Goal: Information Seeking & Learning: Learn about a topic

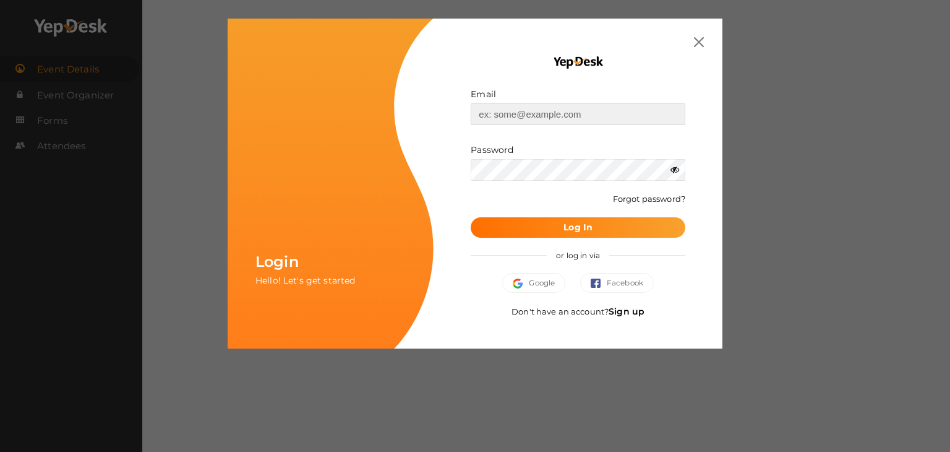
click at [554, 119] on input "text" at bounding box center [578, 114] width 215 height 22
type input "dn.tanuj@gmail.com"
click at [567, 229] on b "Log In" at bounding box center [578, 226] width 29 height 11
click at [699, 41] on img at bounding box center [699, 42] width 10 height 10
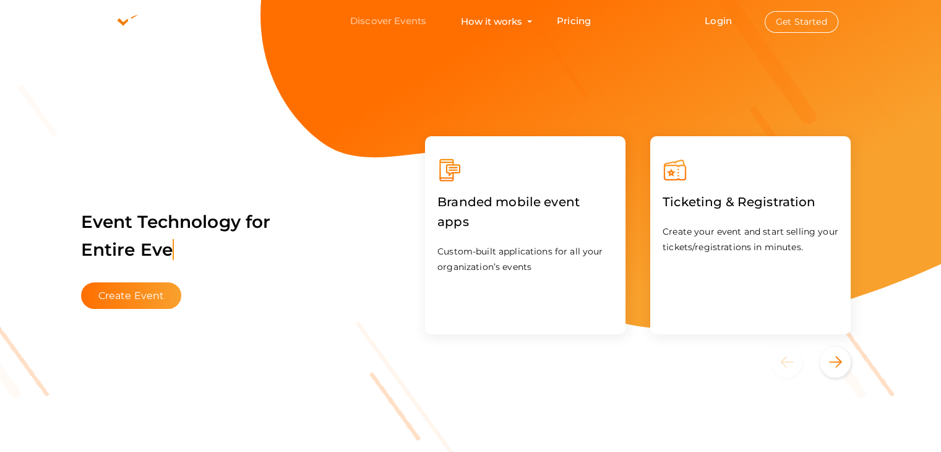
click at [401, 15] on link "Discover Events" at bounding box center [388, 21] width 76 height 23
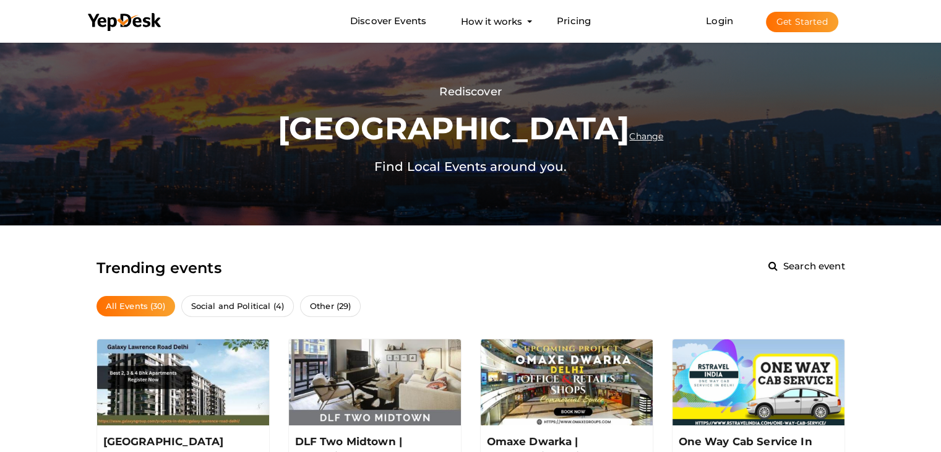
click at [629, 132] on span "Change" at bounding box center [646, 136] width 34 height 11
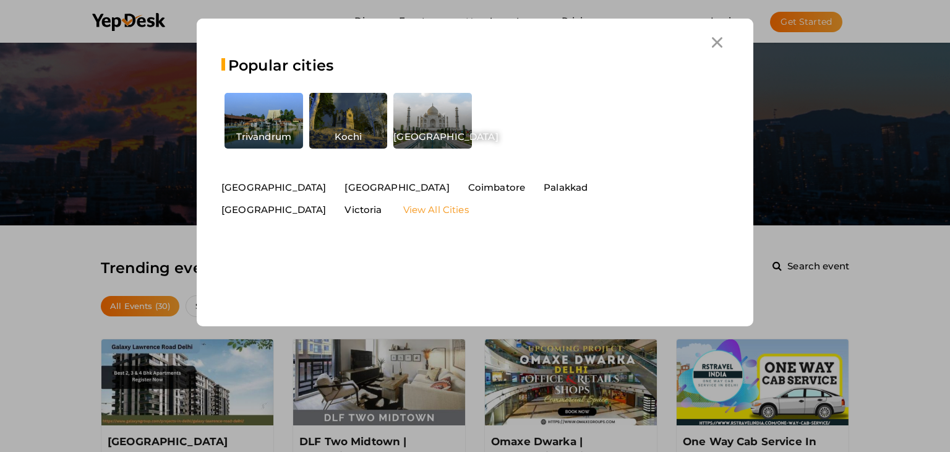
click at [469, 204] on link "View All Cities" at bounding box center [436, 210] width 66 height 12
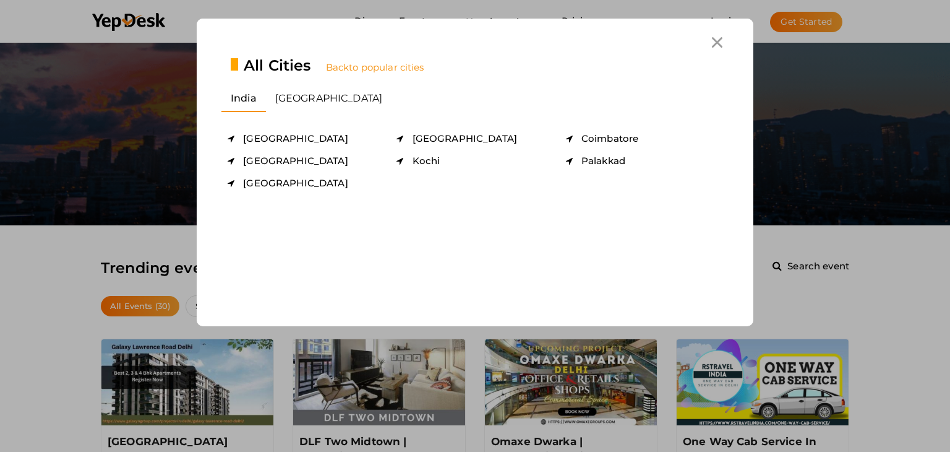
click at [384, 72] on span "to popular cities" at bounding box center [386, 67] width 75 height 12
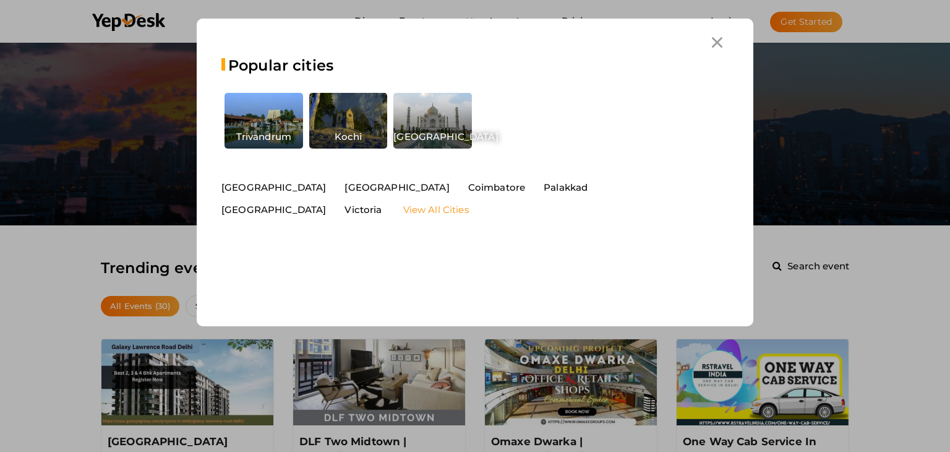
click at [469, 204] on link "View All Cities" at bounding box center [436, 210] width 66 height 12
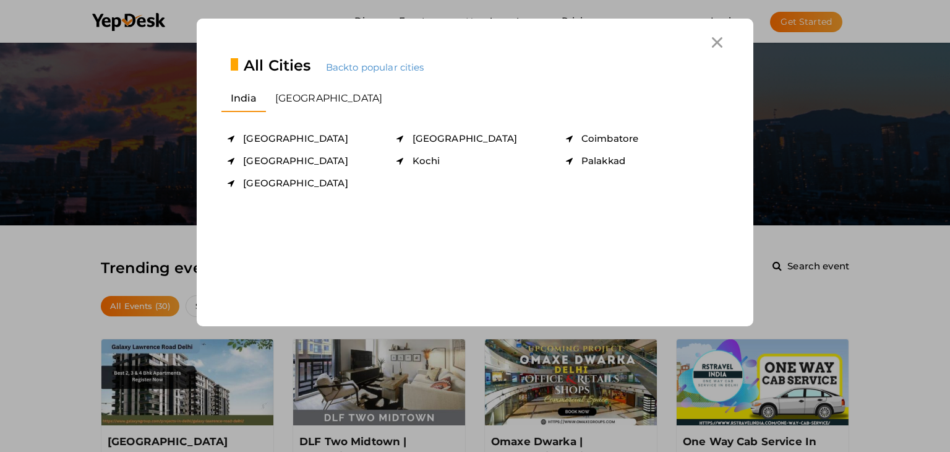
click at [16, 266] on div "All Cities Back to popular cities india canada chandigarh chennai coimbatore de…" at bounding box center [475, 226] width 950 height 452
click at [718, 43] on icon at bounding box center [717, 42] width 11 height 11
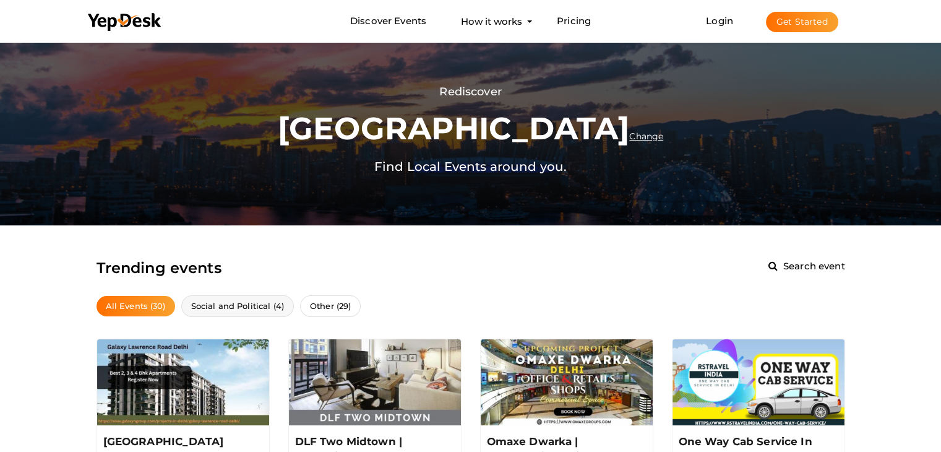
click at [259, 306] on span "Social and Political (4)" at bounding box center [237, 306] width 113 height 22
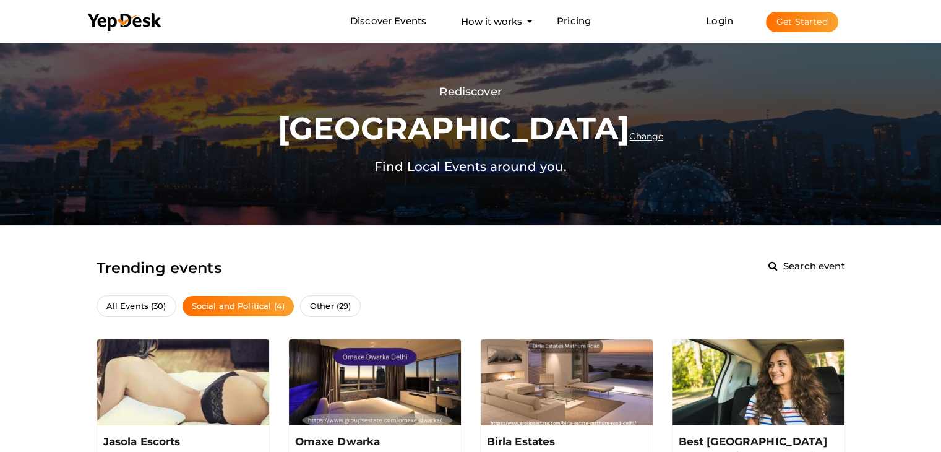
click at [629, 137] on span "Change" at bounding box center [646, 136] width 34 height 11
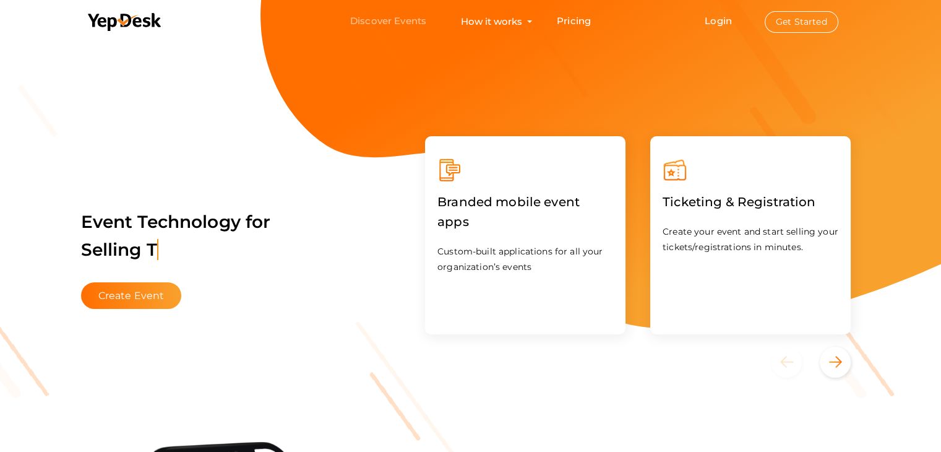
click at [400, 18] on link "Discover Events" at bounding box center [388, 21] width 76 height 23
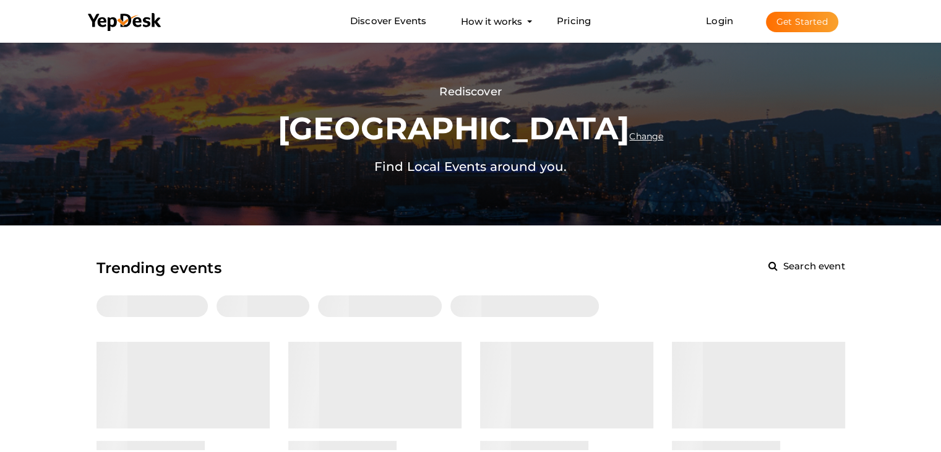
click at [629, 137] on span "Change" at bounding box center [646, 136] width 34 height 11
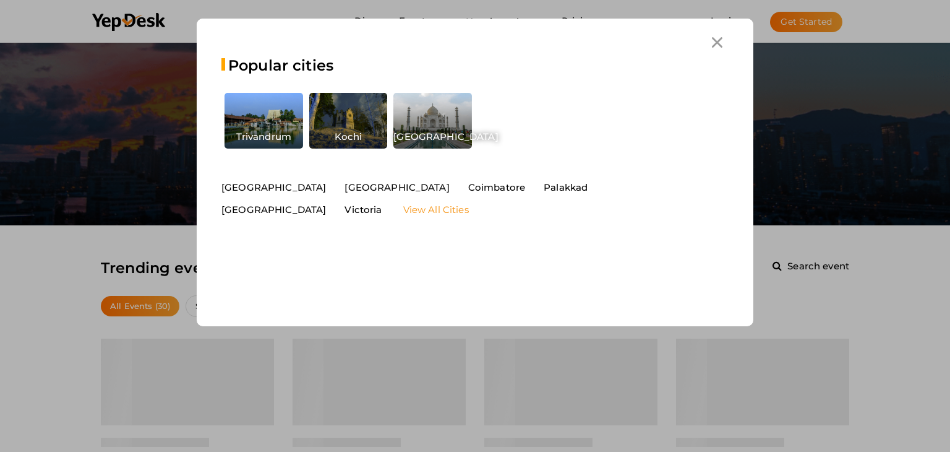
click at [469, 204] on link "View All Cities" at bounding box center [436, 210] width 66 height 12
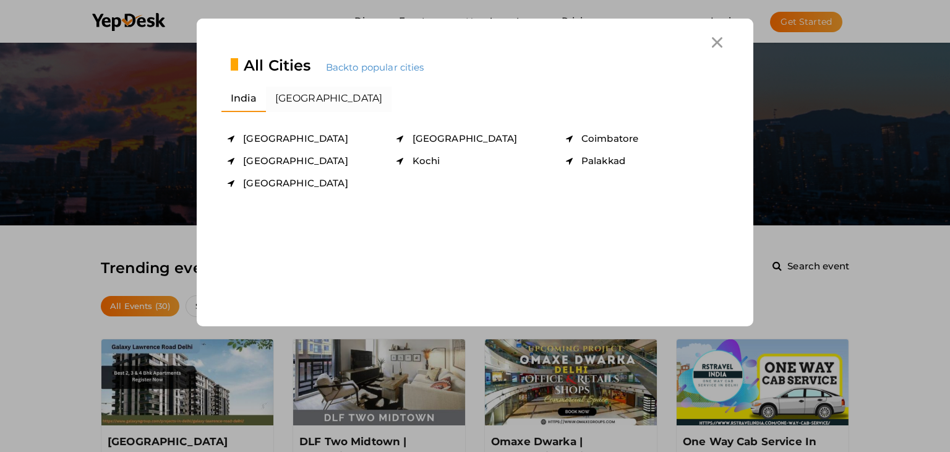
click at [309, 100] on li "canada" at bounding box center [329, 99] width 126 height 25
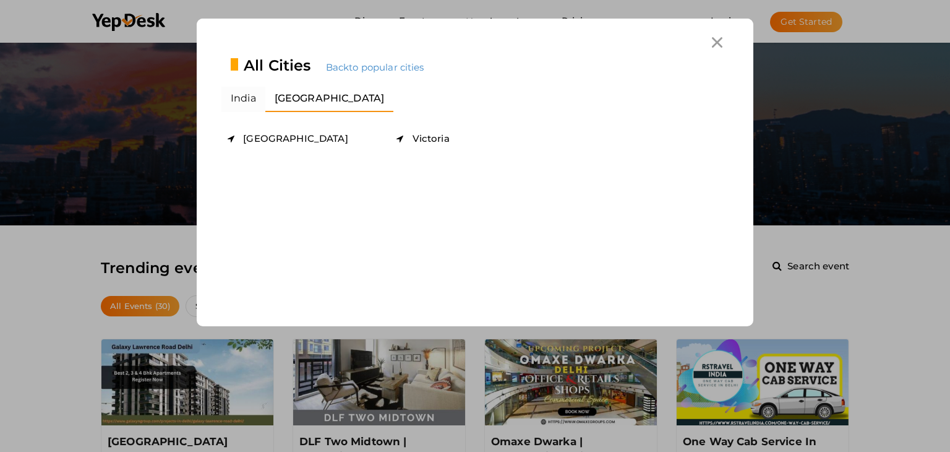
click at [251, 96] on li "india" at bounding box center [243, 99] width 44 height 25
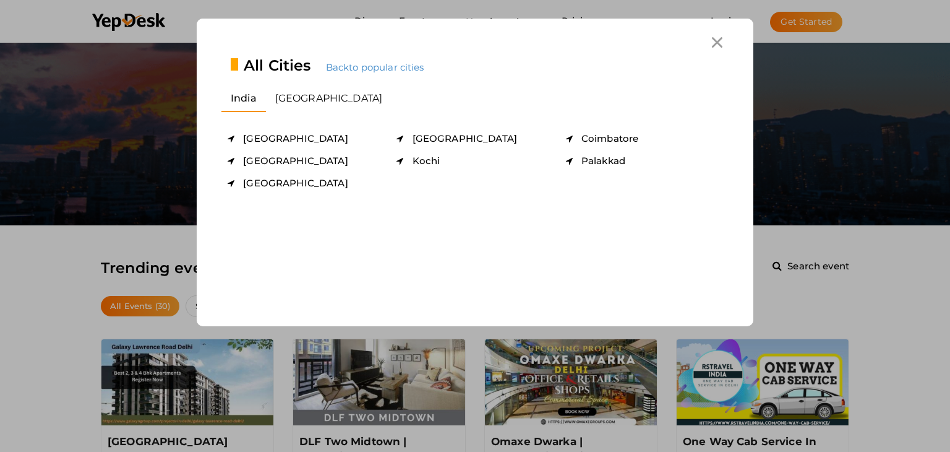
click at [716, 40] on icon at bounding box center [717, 42] width 11 height 11
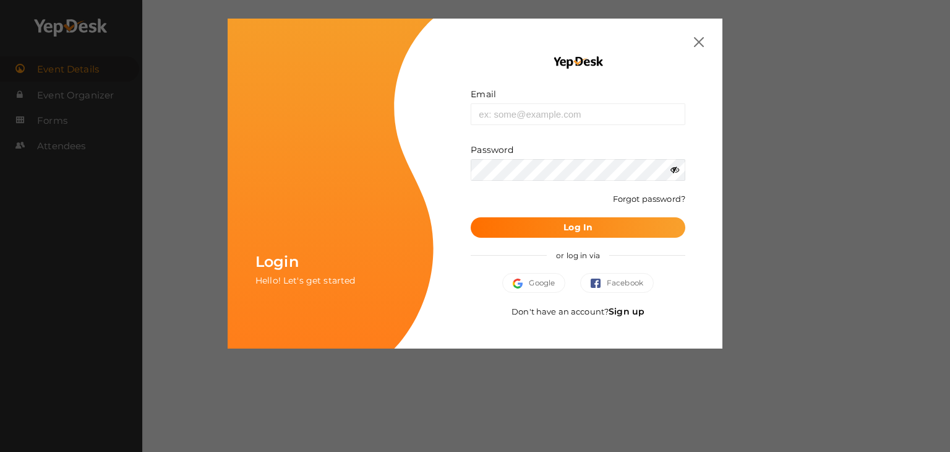
click at [699, 40] on img at bounding box center [699, 42] width 10 height 10
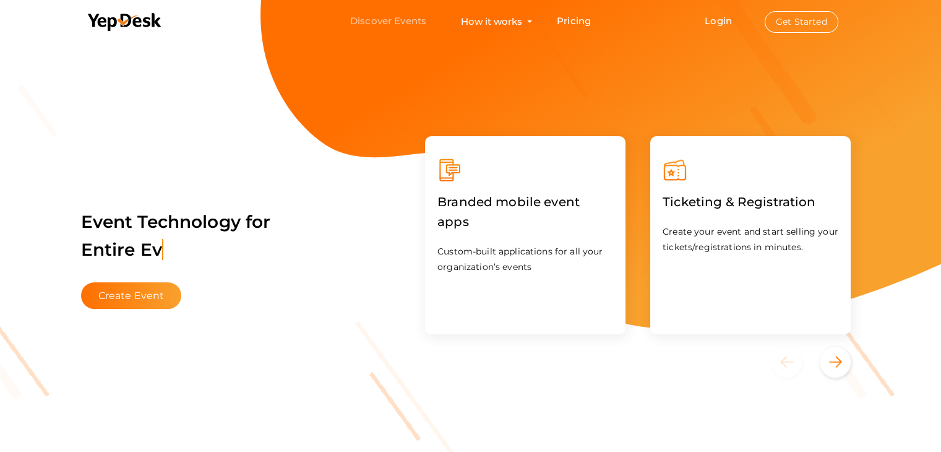
click at [390, 20] on link "Discover Events" at bounding box center [388, 21] width 76 height 23
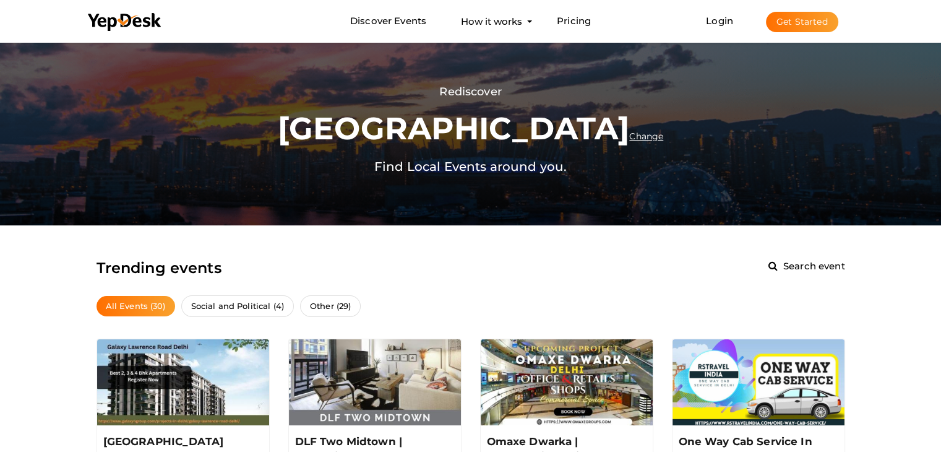
click at [629, 137] on span "Change" at bounding box center [646, 136] width 34 height 11
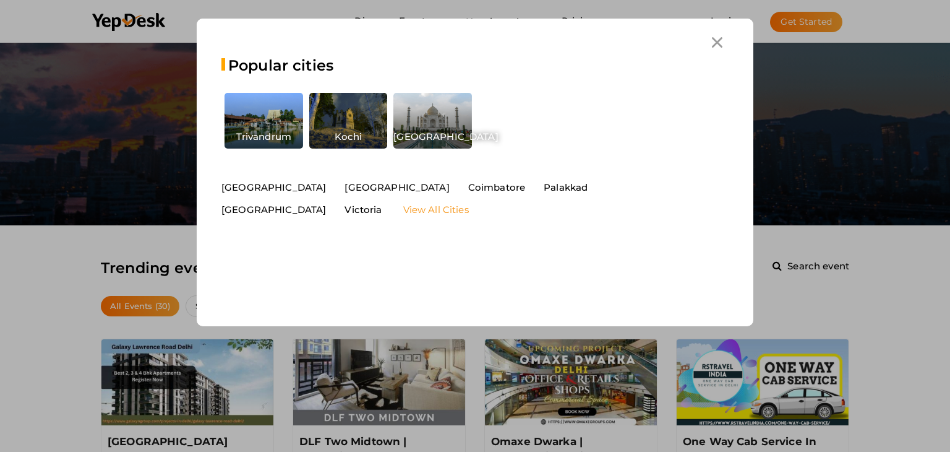
click at [469, 204] on link "View All Cities" at bounding box center [436, 210] width 66 height 12
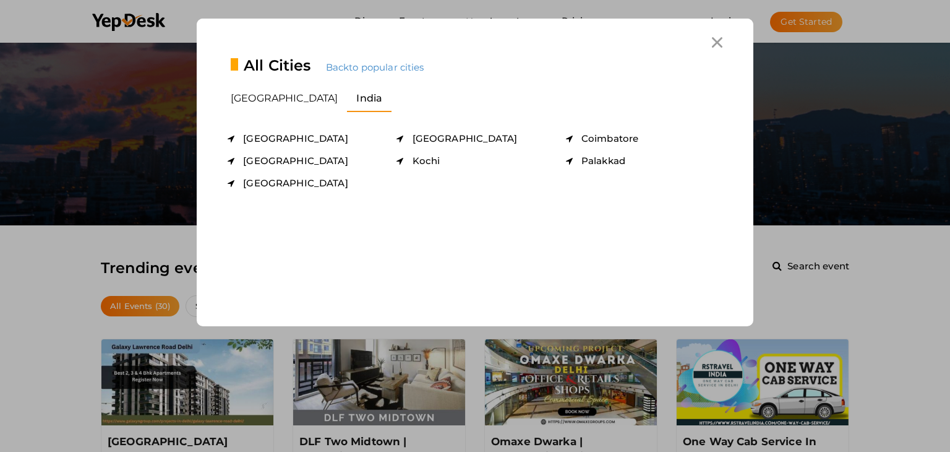
click at [724, 41] on div at bounding box center [717, 42] width 23 height 23
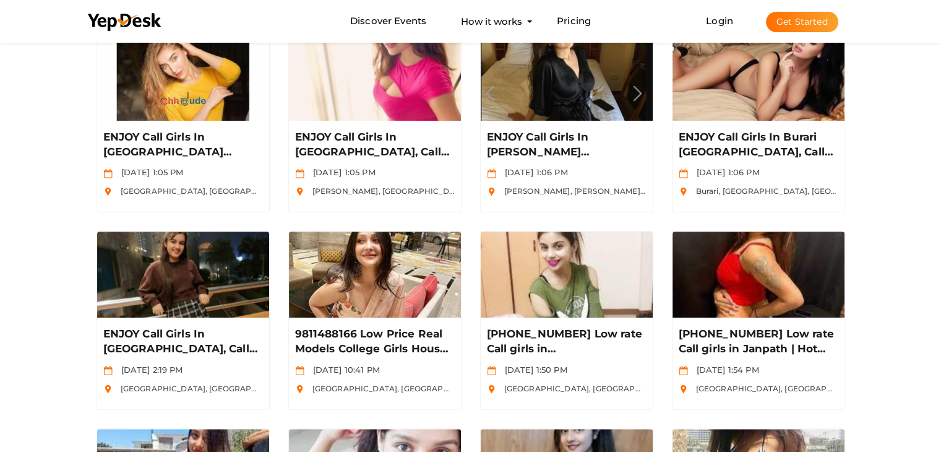
scroll to position [680, 0]
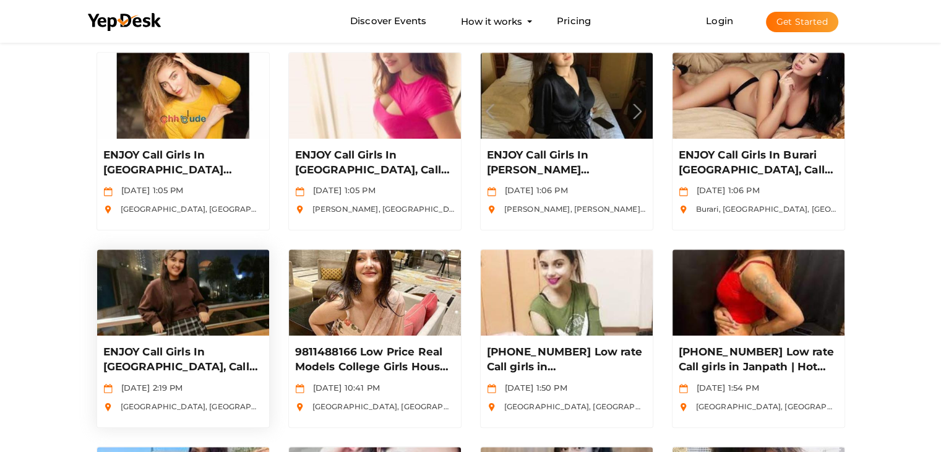
click at [174, 274] on img at bounding box center [183, 292] width 172 height 86
click at [393, 293] on img at bounding box center [375, 292] width 172 height 86
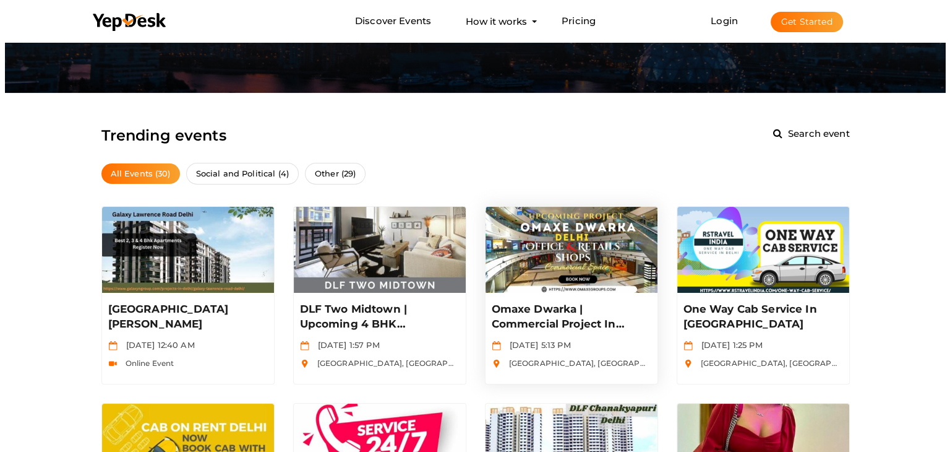
scroll to position [62, 0]
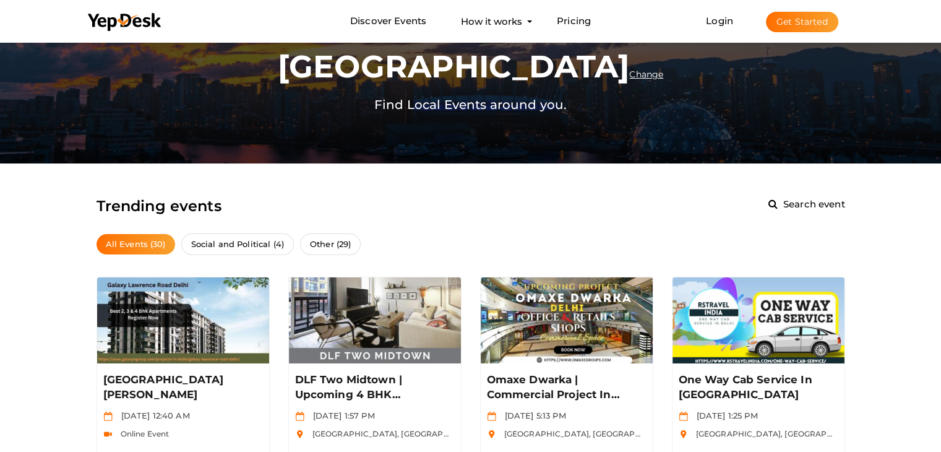
click at [629, 70] on span "Change" at bounding box center [646, 74] width 34 height 11
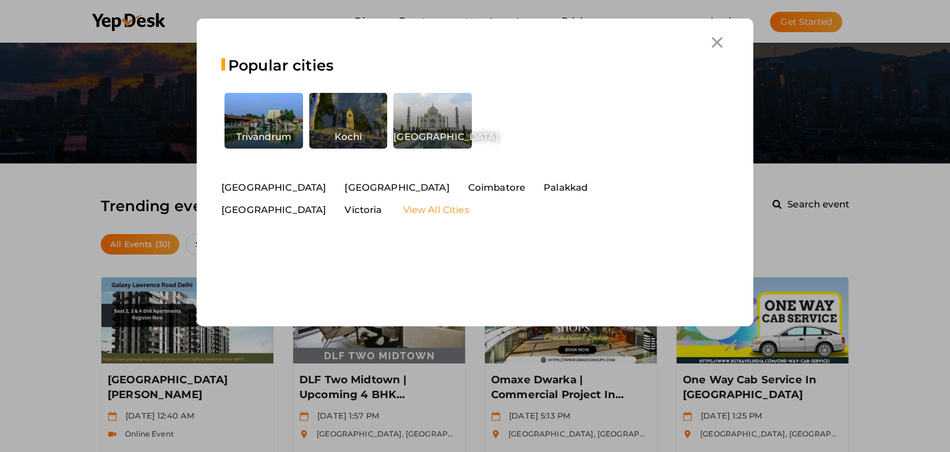
click at [469, 204] on link "View All Cities" at bounding box center [436, 210] width 66 height 12
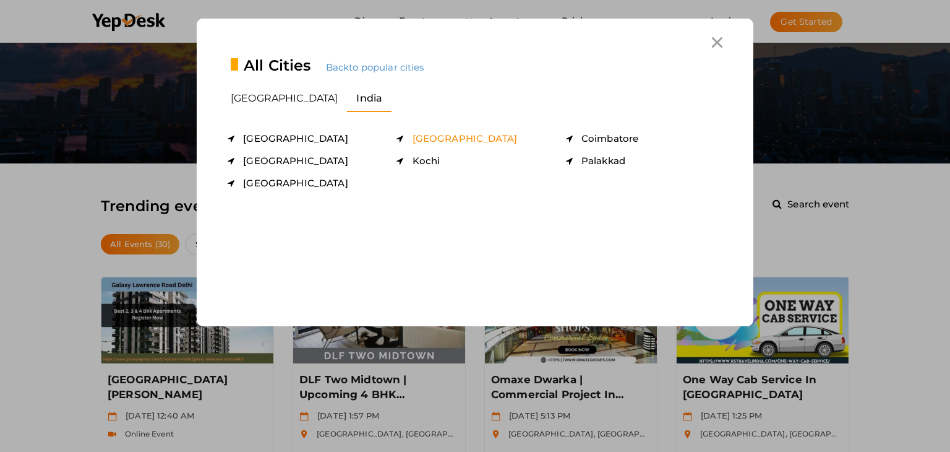
click at [434, 139] on span "chennai" at bounding box center [465, 138] width 105 height 12
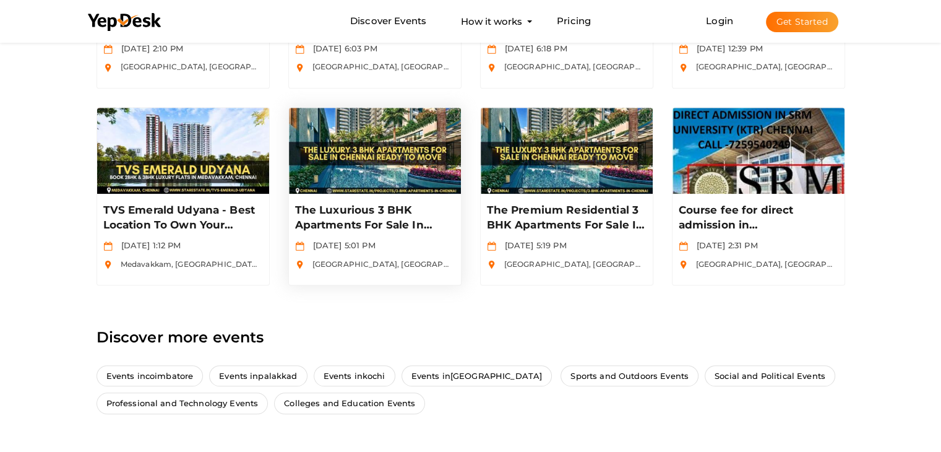
scroll to position [1462, 0]
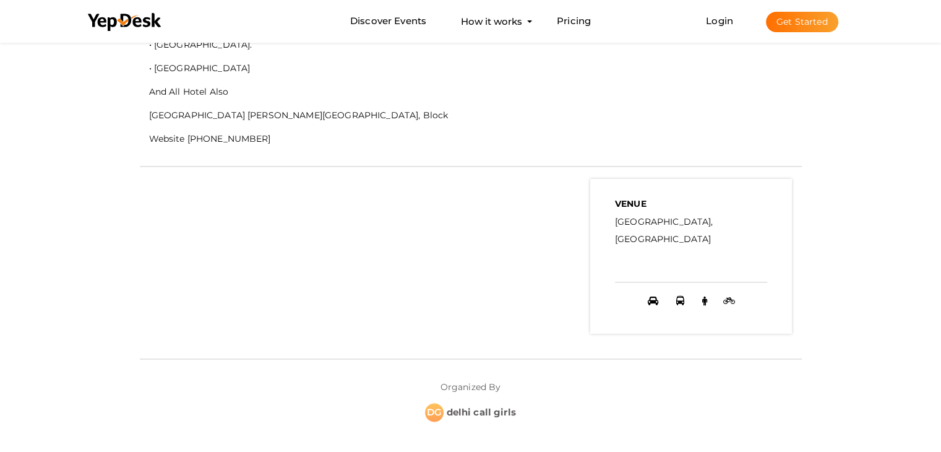
scroll to position [1794, 0]
